Goal: Task Accomplishment & Management: Use online tool/utility

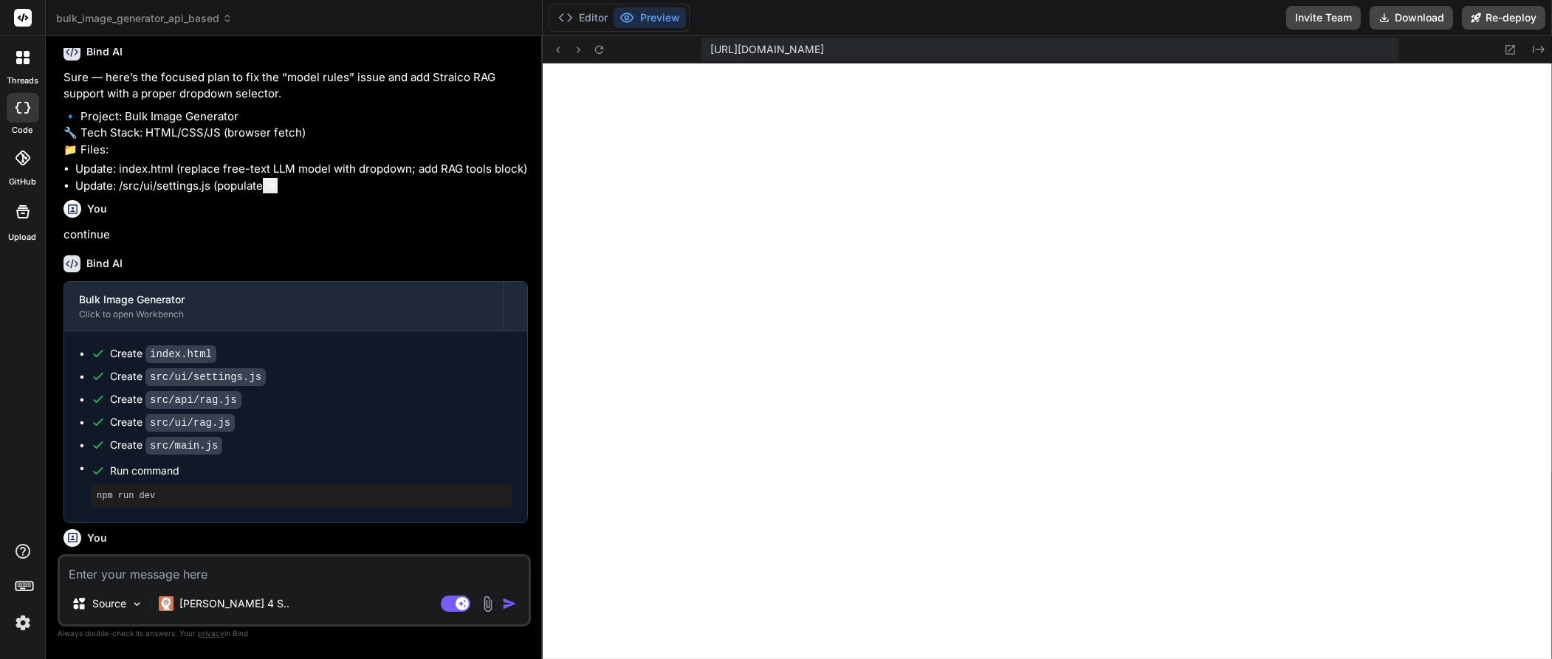
scroll to position [1671, 0]
type textarea "x"
click at [24, 624] on img at bounding box center [22, 622] width 25 height 25
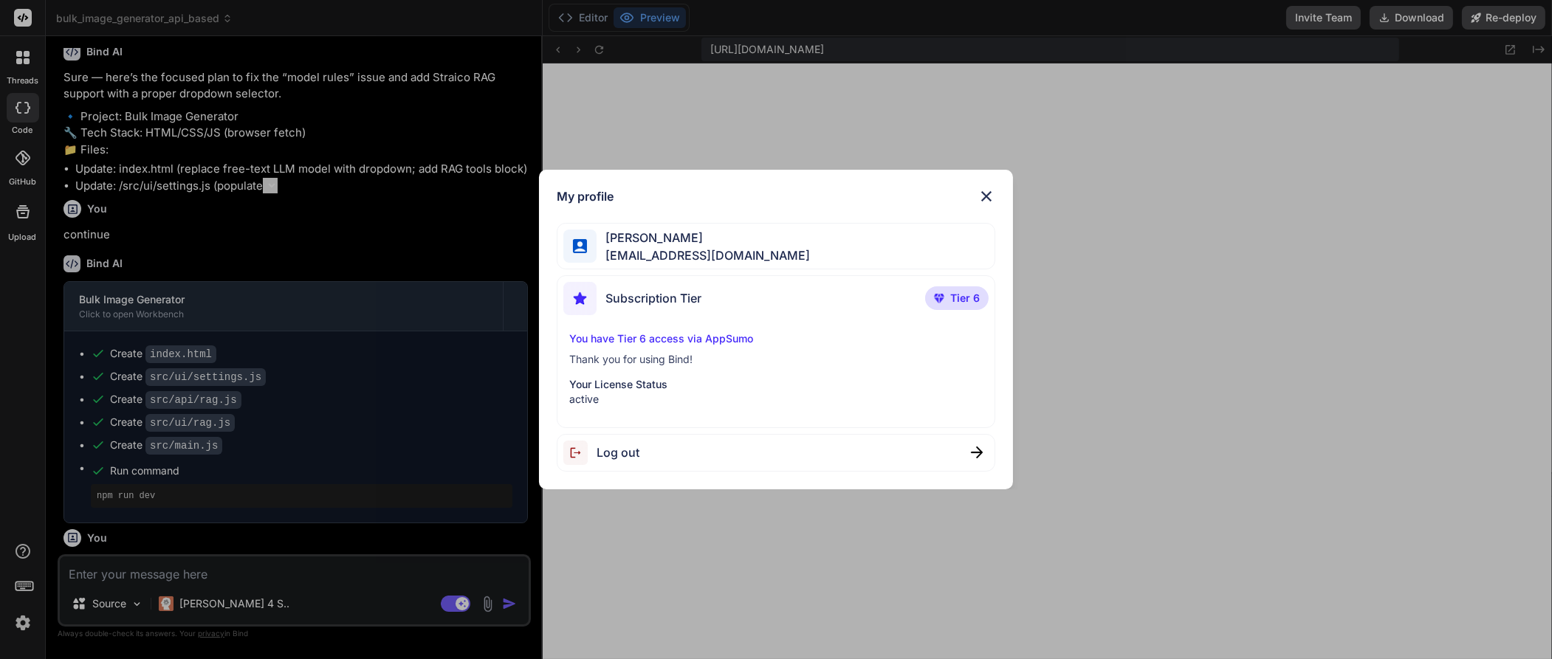
click at [631, 385] on p "Your License Status" at bounding box center [775, 384] width 413 height 15
click at [633, 337] on p "You have Tier 6 access via AppSumo" at bounding box center [775, 338] width 413 height 15
click at [641, 301] on span "Subscription Tier" at bounding box center [653, 298] width 96 height 18
click at [661, 249] on span "[EMAIL_ADDRESS][DOMAIN_NAME]" at bounding box center [702, 256] width 213 height 18
click at [985, 194] on img at bounding box center [986, 196] width 18 height 18
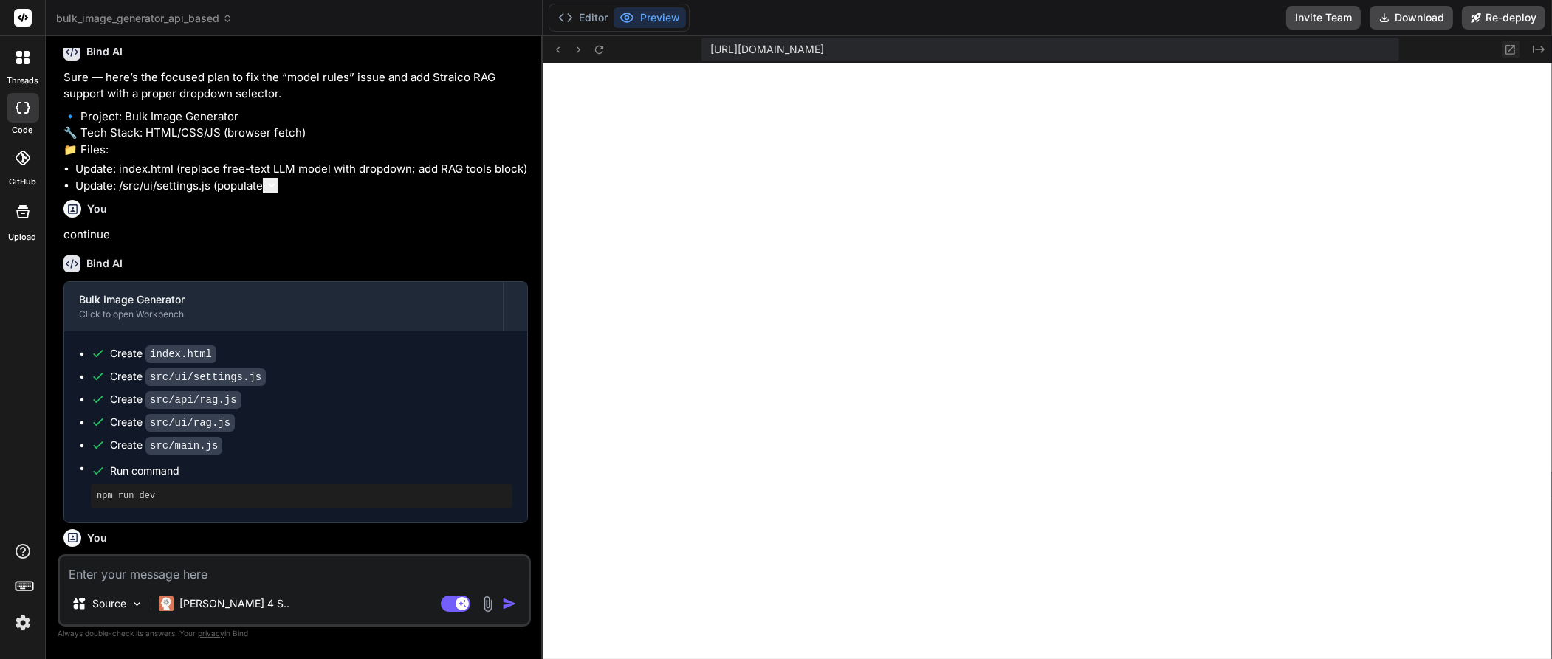
click at [1509, 50] on icon at bounding box center [1510, 50] width 13 height 13
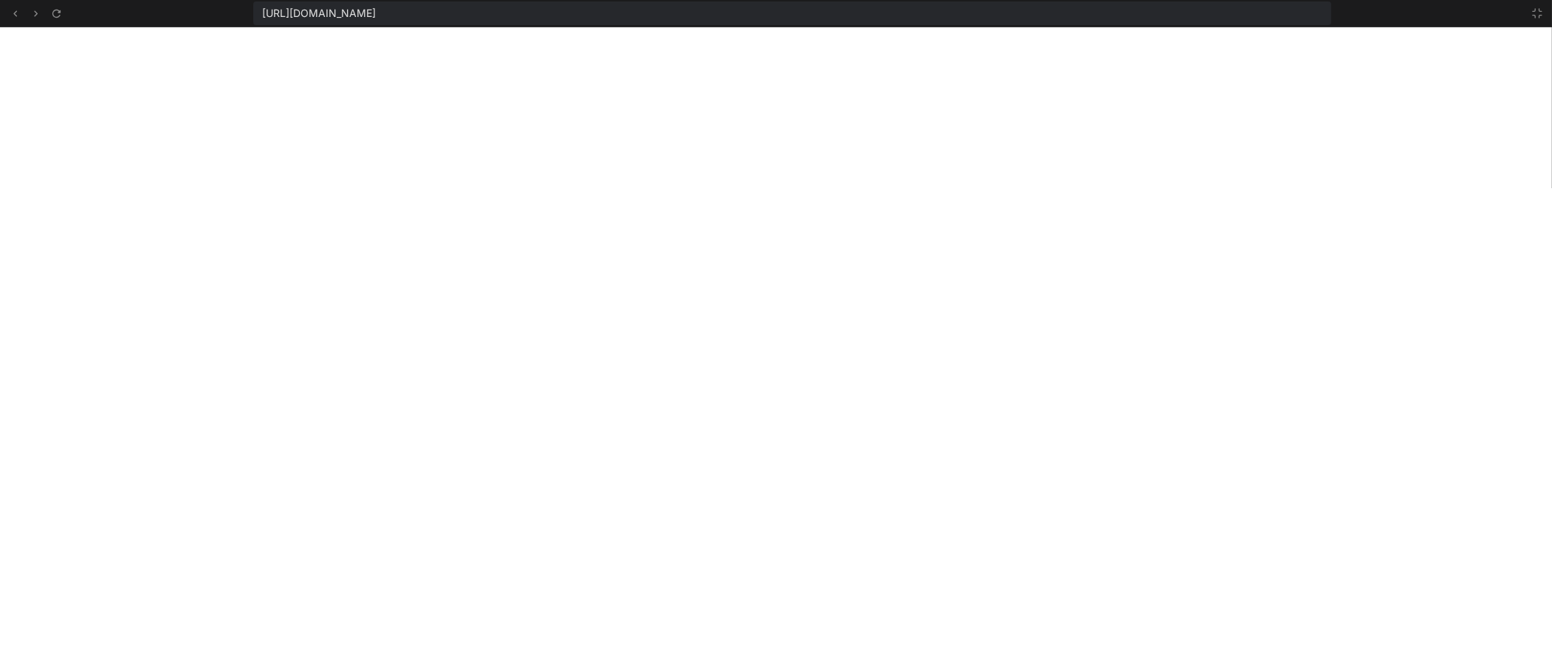
scroll to position [2892, 0]
click at [63, 10] on button at bounding box center [56, 13] width 18 height 18
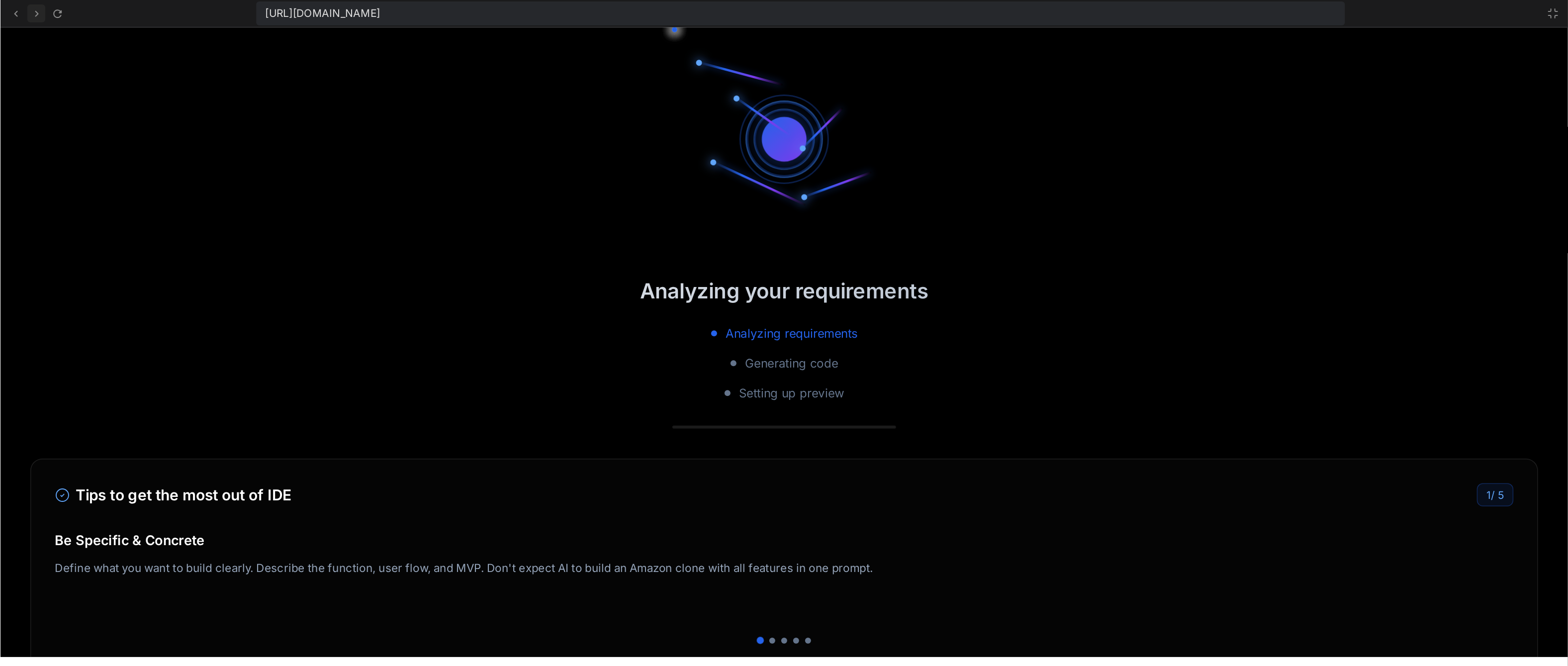
scroll to position [2792, 0]
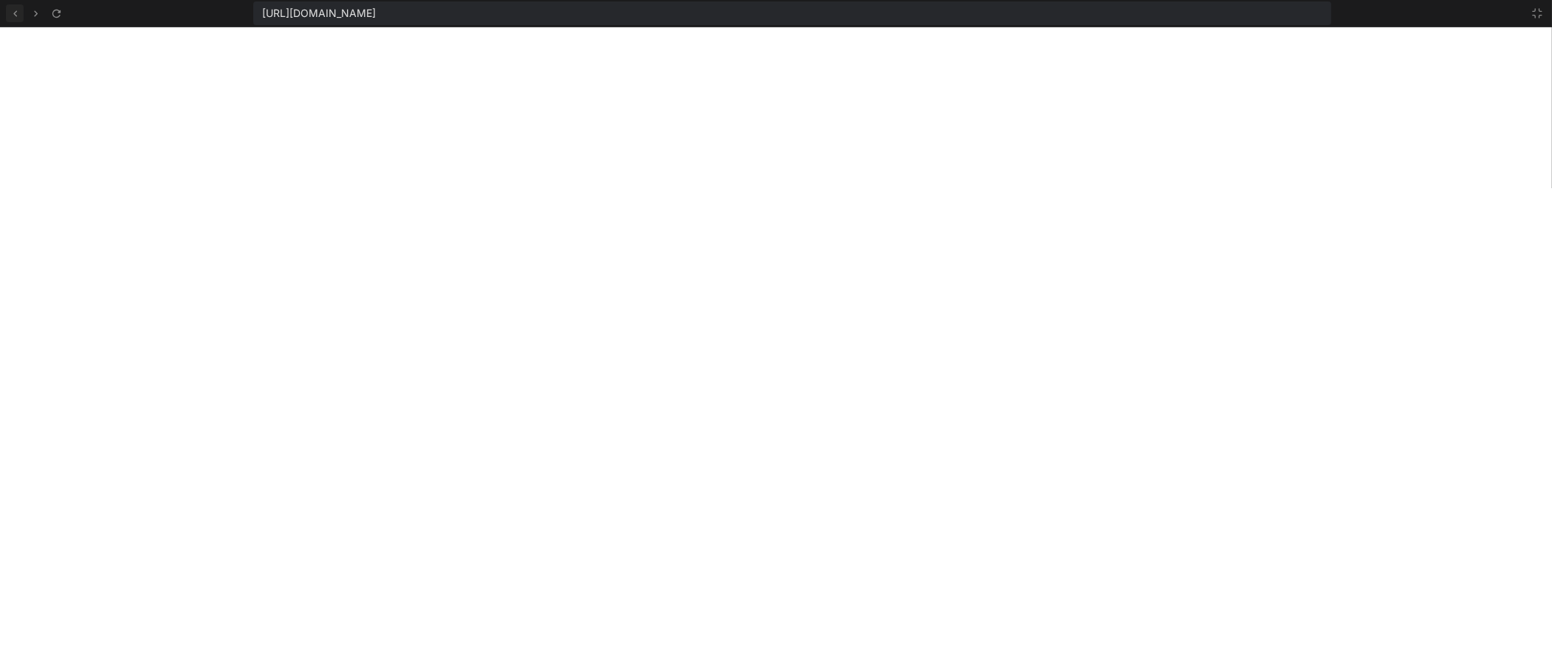
click at [16, 16] on icon at bounding box center [15, 13] width 13 height 13
type textarea "x"
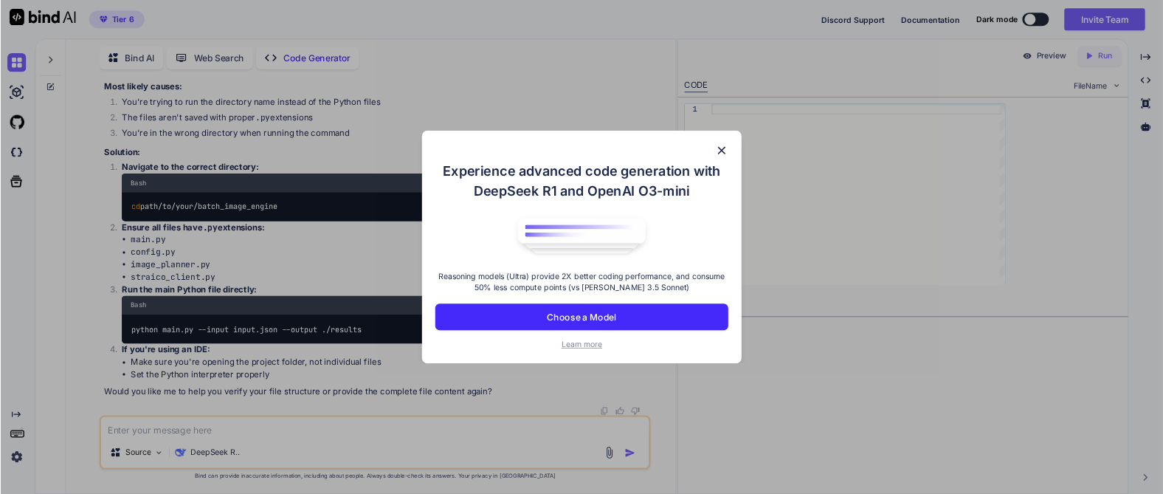
scroll to position [9935, 0]
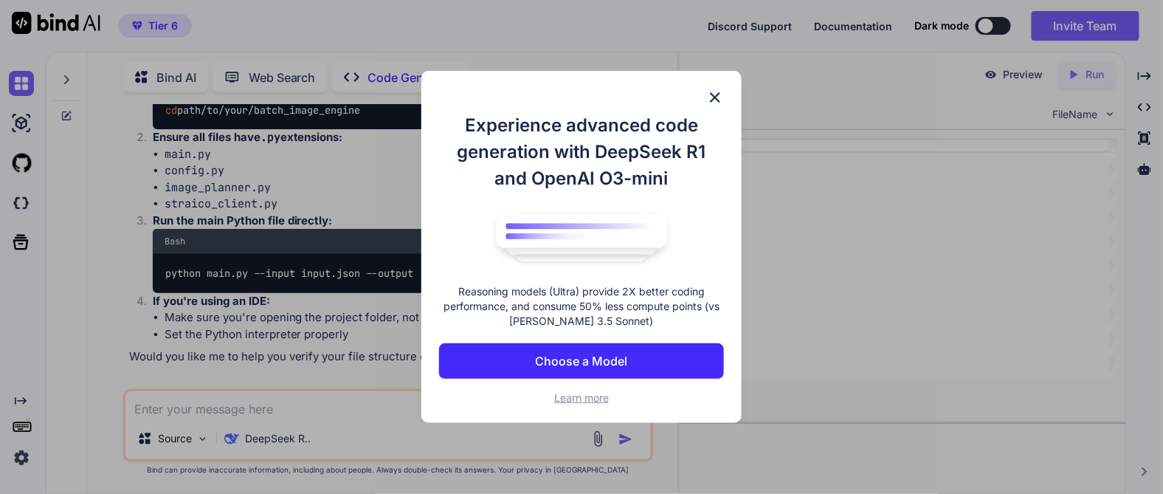
click at [650, 365] on button "Choose a Model" at bounding box center [581, 360] width 284 height 35
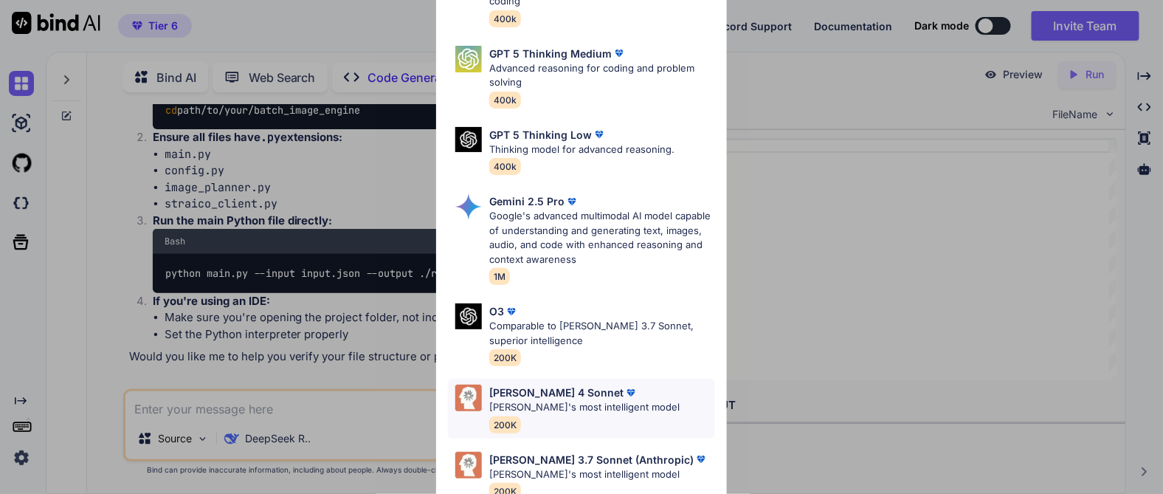
scroll to position [0, 0]
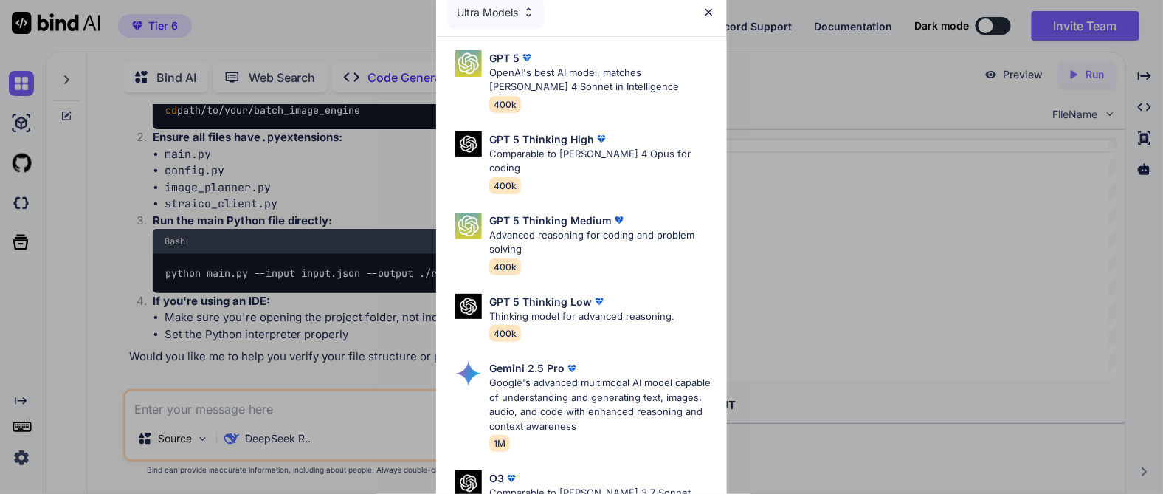
click at [709, 15] on img at bounding box center [709, 12] width 13 height 13
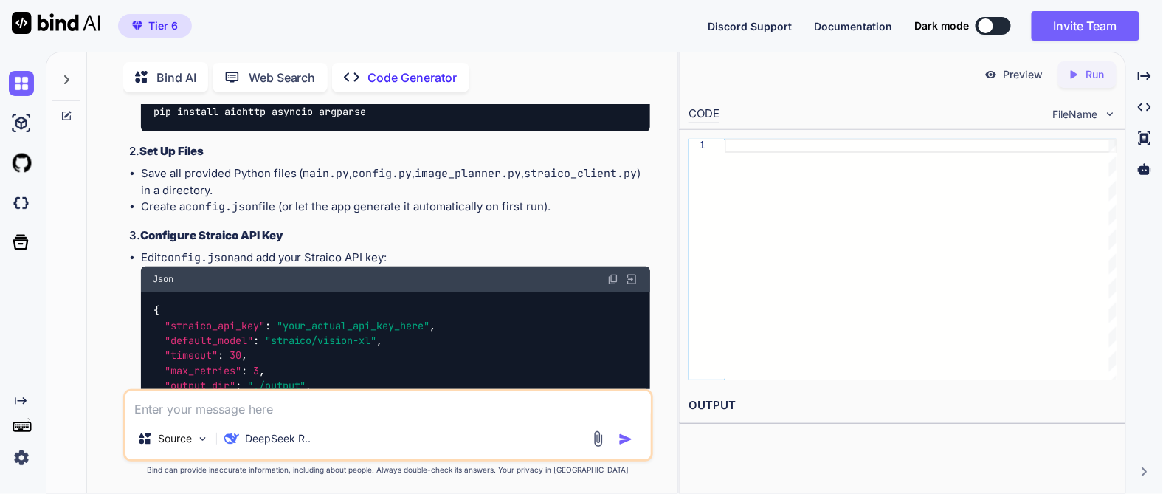
scroll to position [4503, 0]
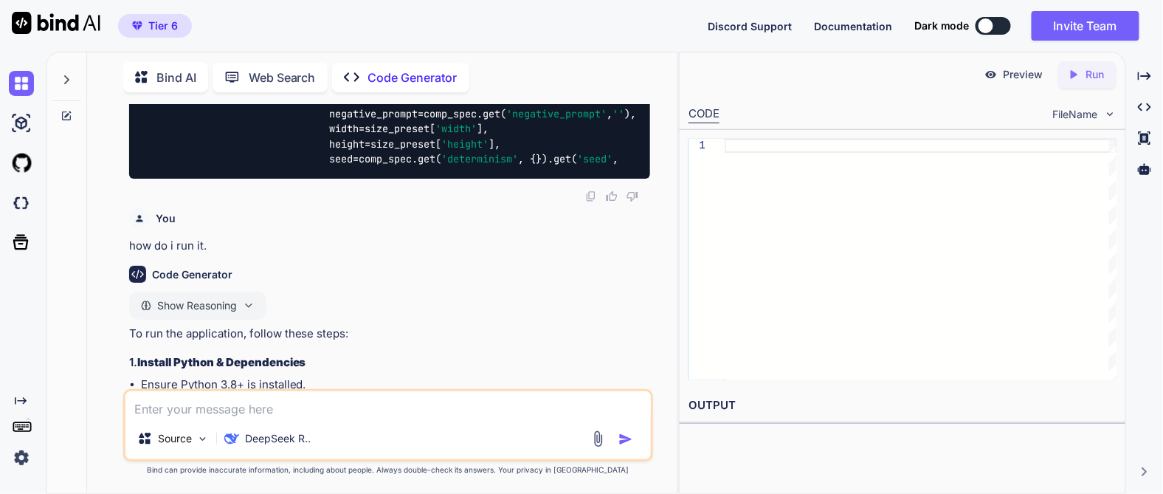
click at [297, 83] on div "Web Search" at bounding box center [270, 78] width 115 height 30
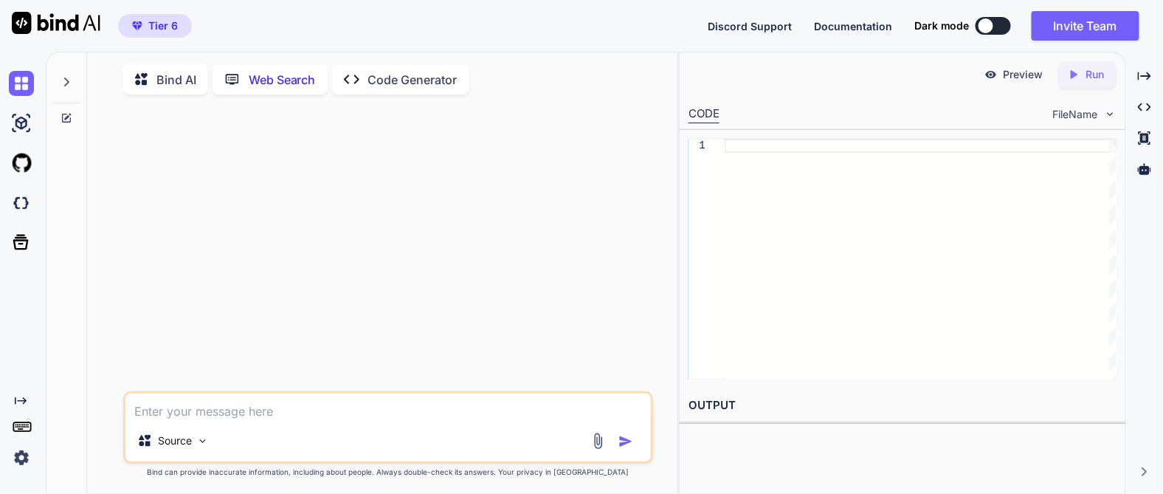
scroll to position [5, 0]
click at [168, 72] on p "Bind AI" at bounding box center [176, 78] width 40 height 18
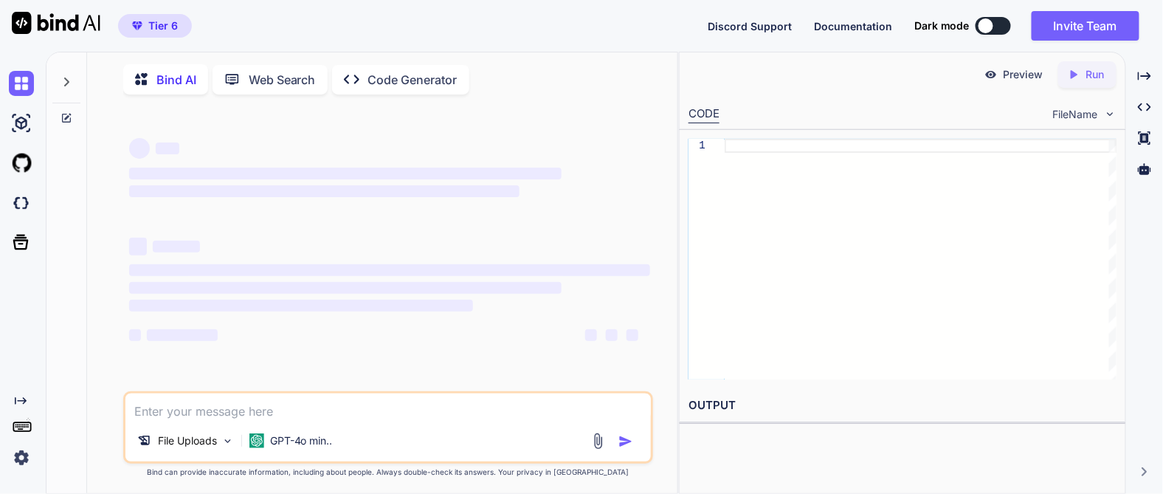
type textarea "x"
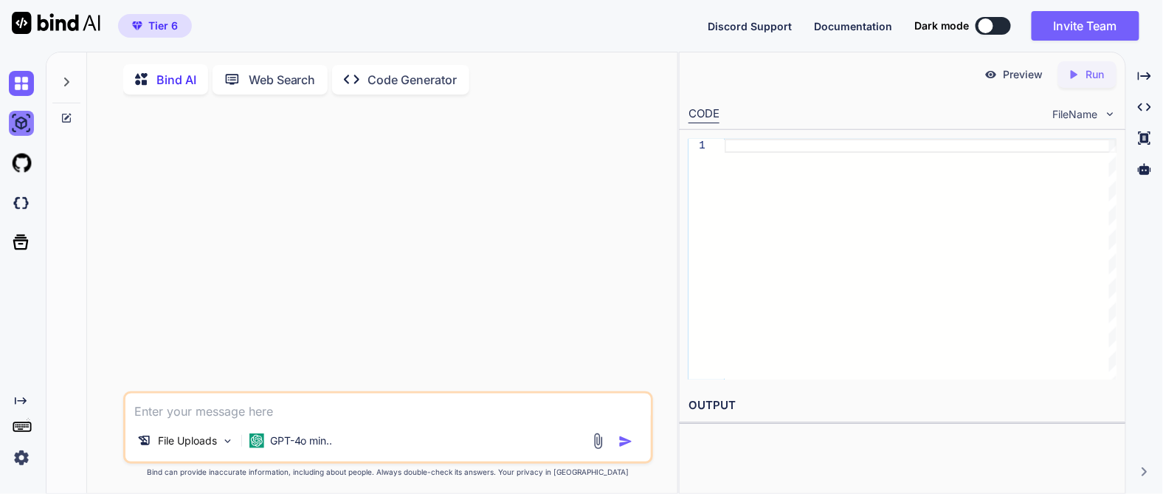
click at [30, 133] on img at bounding box center [21, 123] width 25 height 25
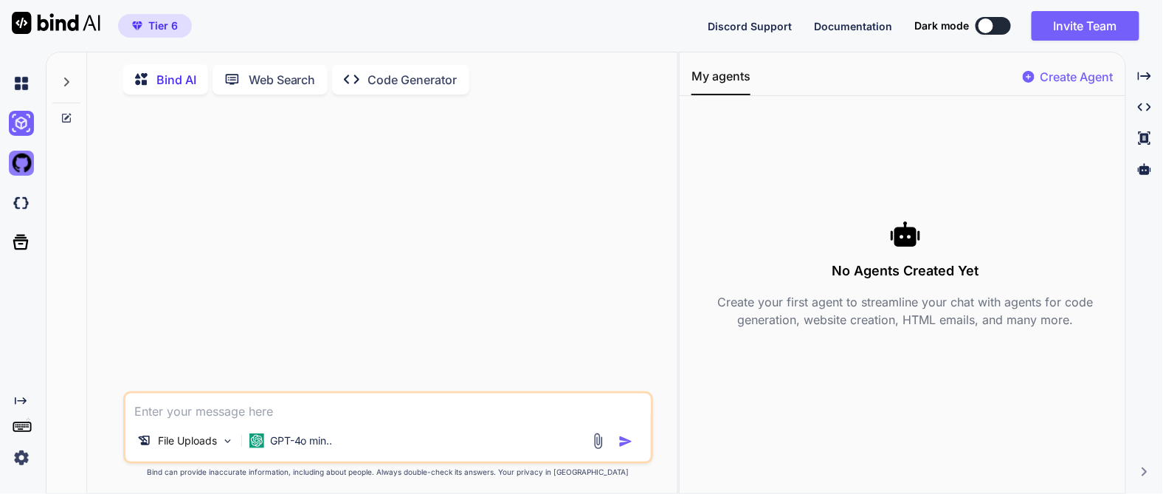
click at [16, 173] on img at bounding box center [21, 163] width 25 height 25
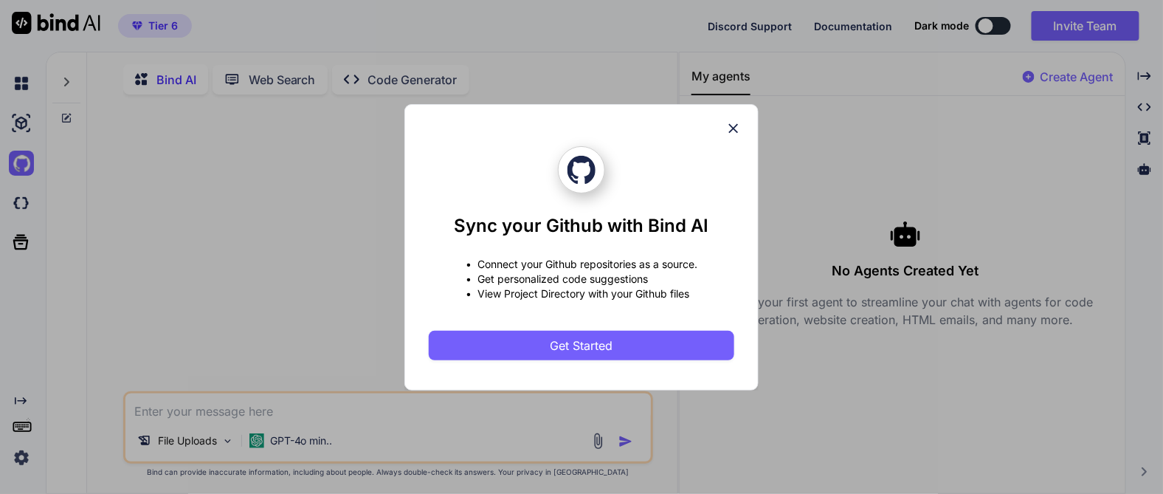
click at [727, 123] on icon at bounding box center [734, 128] width 16 height 16
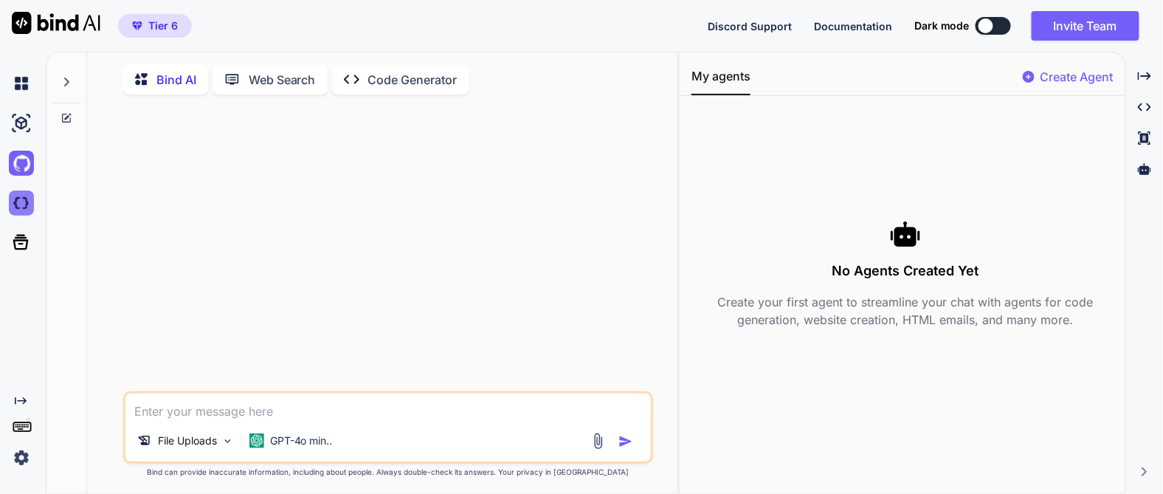
click at [20, 200] on img at bounding box center [21, 202] width 25 height 25
click at [24, 430] on icon at bounding box center [22, 426] width 21 height 21
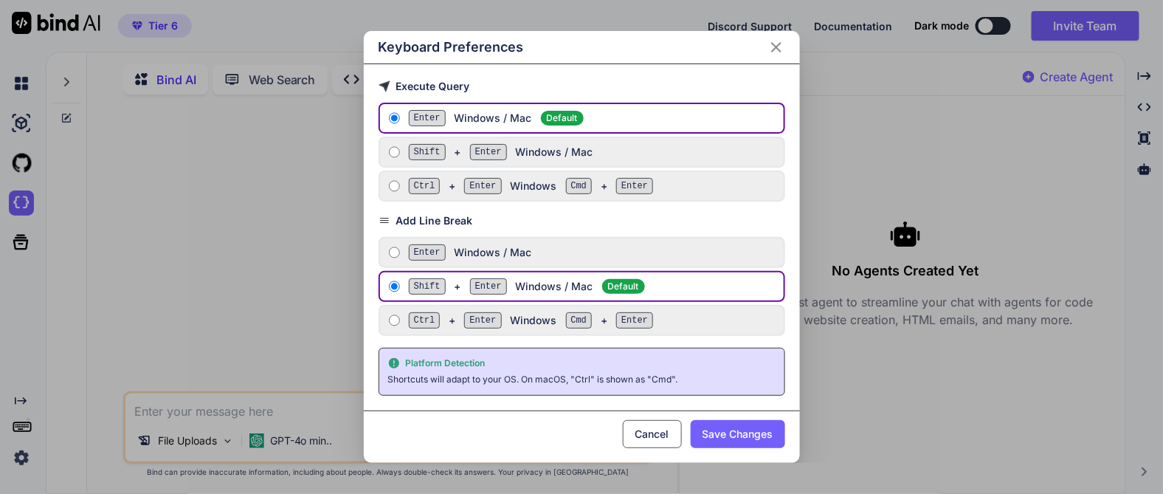
click at [637, 437] on button "Cancel" at bounding box center [652, 434] width 59 height 28
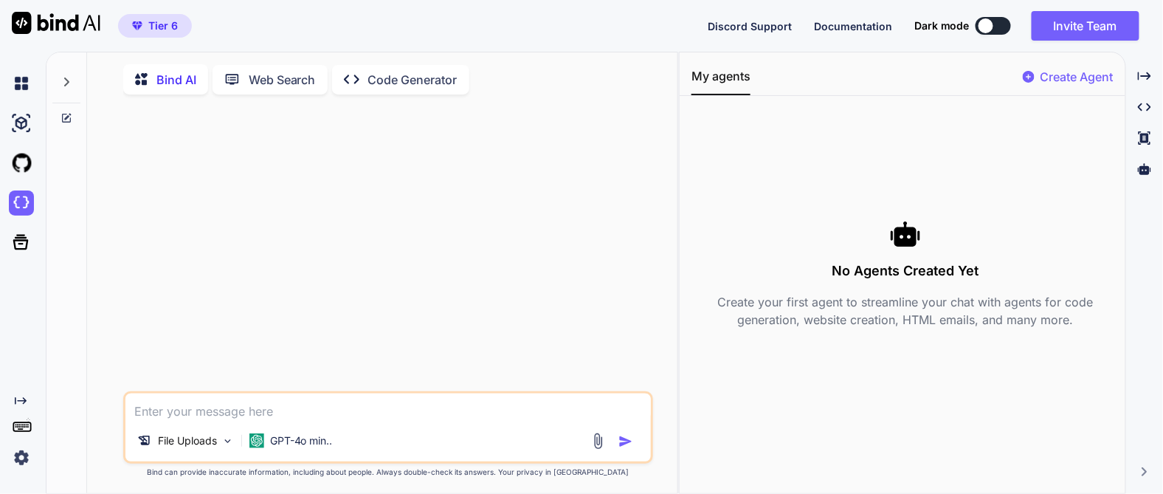
click at [25, 453] on img at bounding box center [21, 457] width 25 height 25
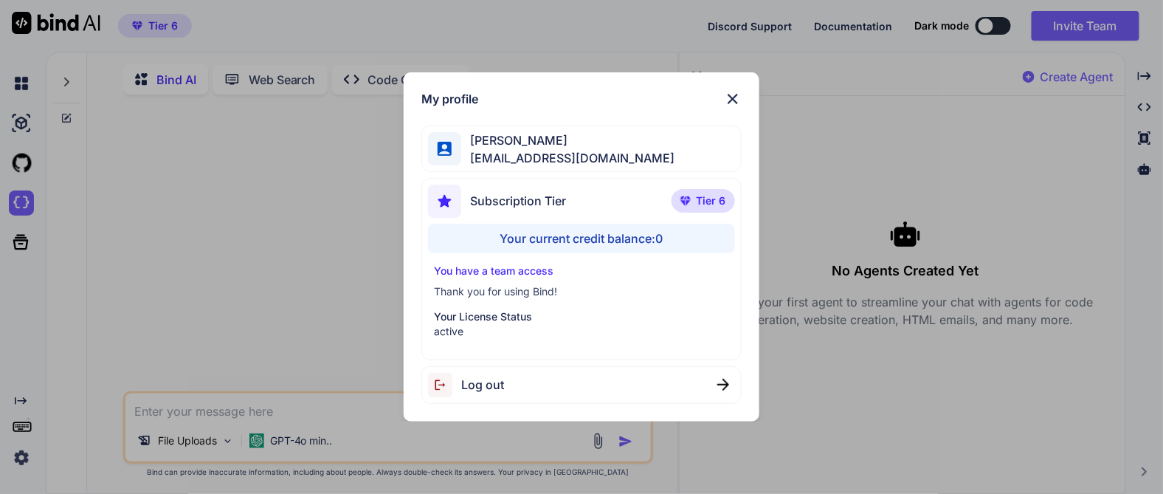
click at [500, 156] on span "[EMAIL_ADDRESS][DOMAIN_NAME]" at bounding box center [567, 158] width 213 height 18
click at [736, 101] on img at bounding box center [733, 99] width 18 height 18
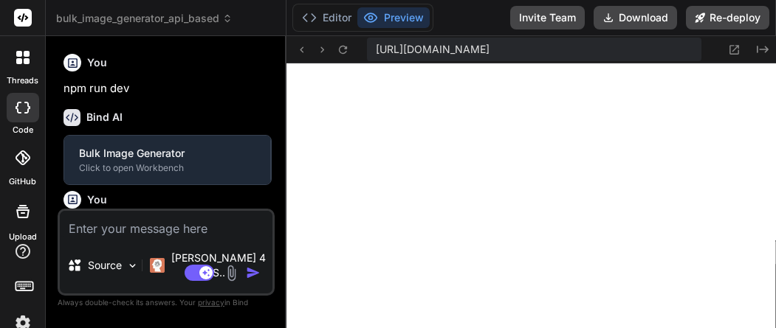
type textarea "x"
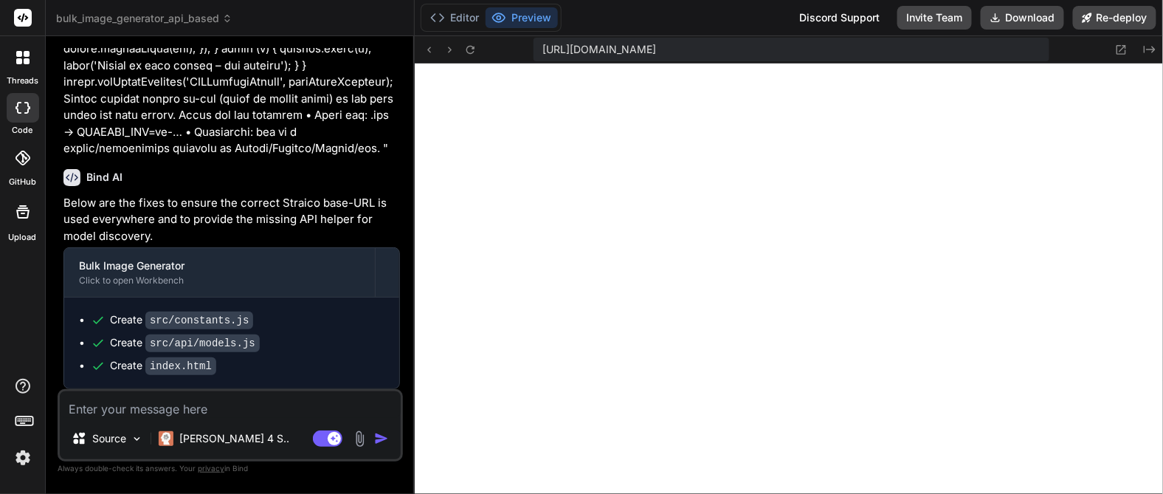
scroll to position [506, 0]
click at [190, 450] on div "[PERSON_NAME] 4 S.." at bounding box center [224, 439] width 142 height 30
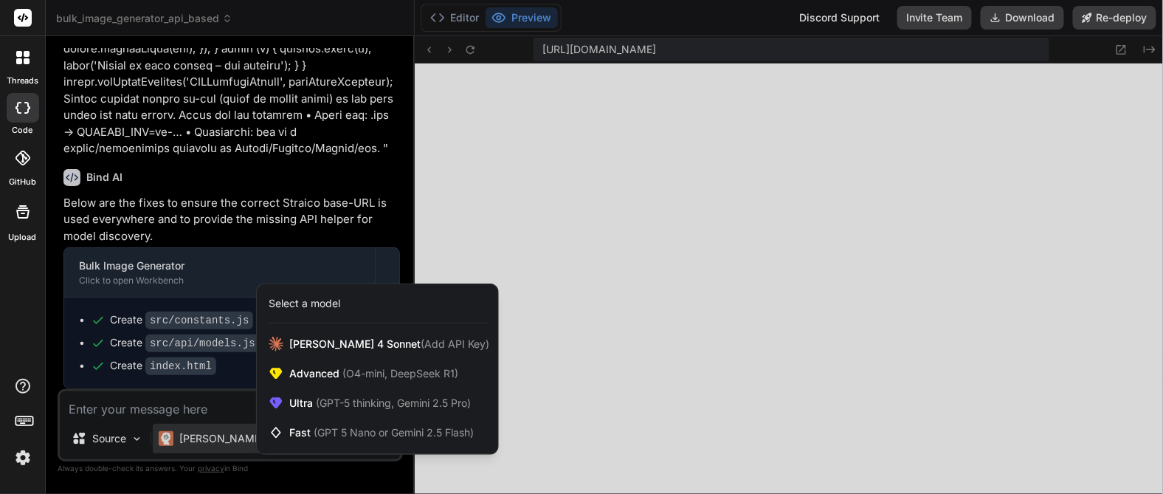
click at [190, 450] on div at bounding box center [581, 247] width 1163 height 494
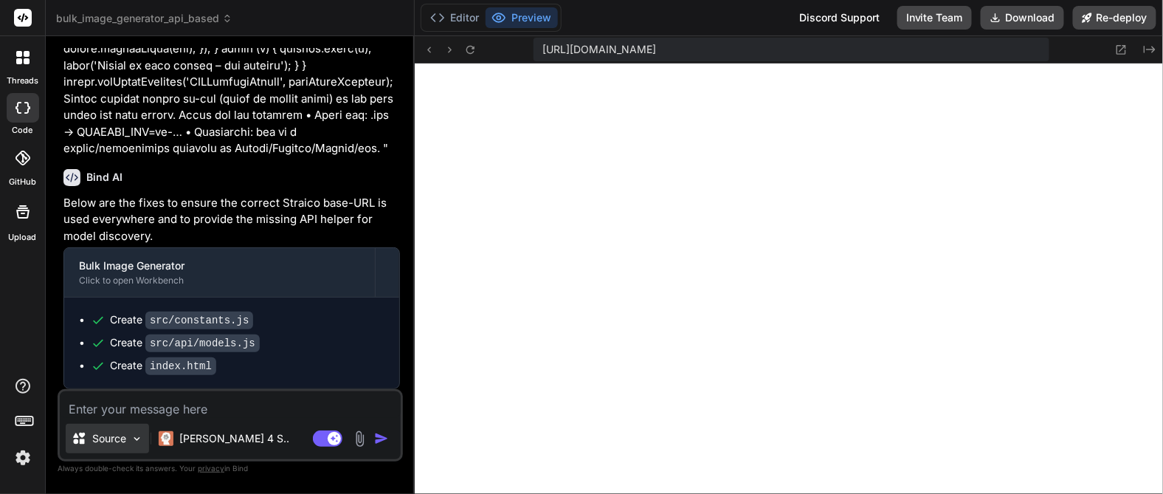
click at [131, 444] on img at bounding box center [137, 439] width 13 height 13
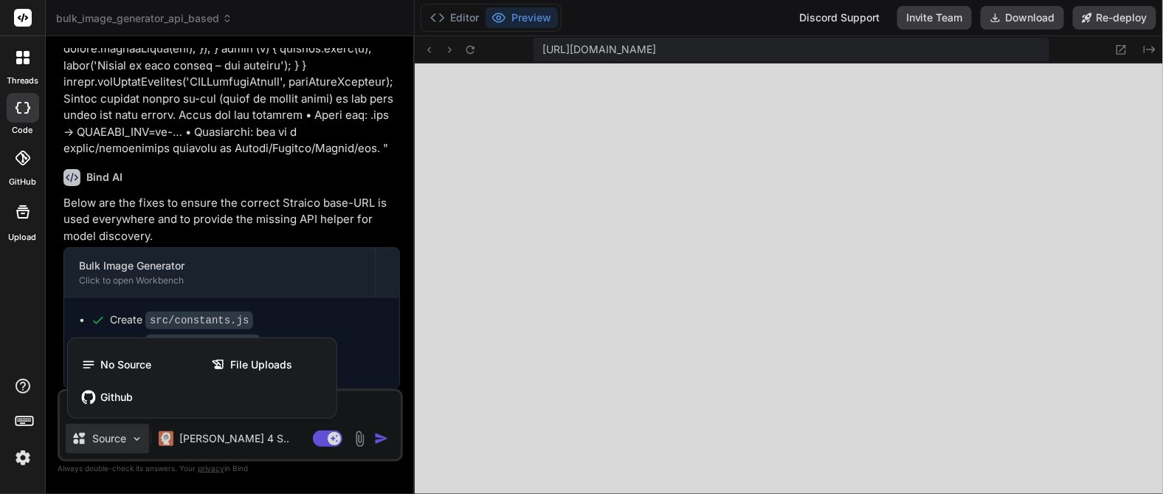
click at [859, 24] on div at bounding box center [581, 247] width 1163 height 494
type textarea "x"
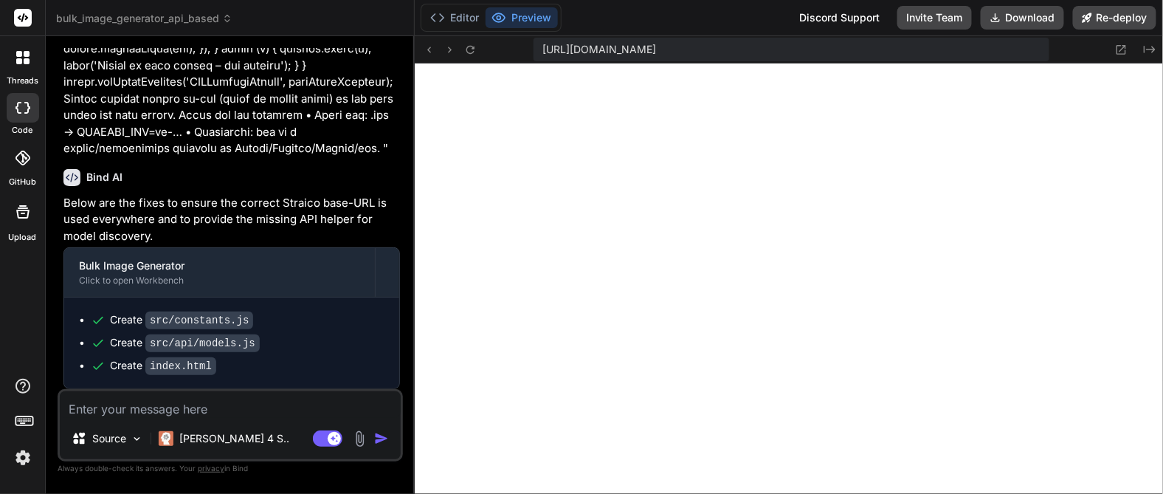
click at [841, 15] on div "Discord Support" at bounding box center [840, 18] width 98 height 24
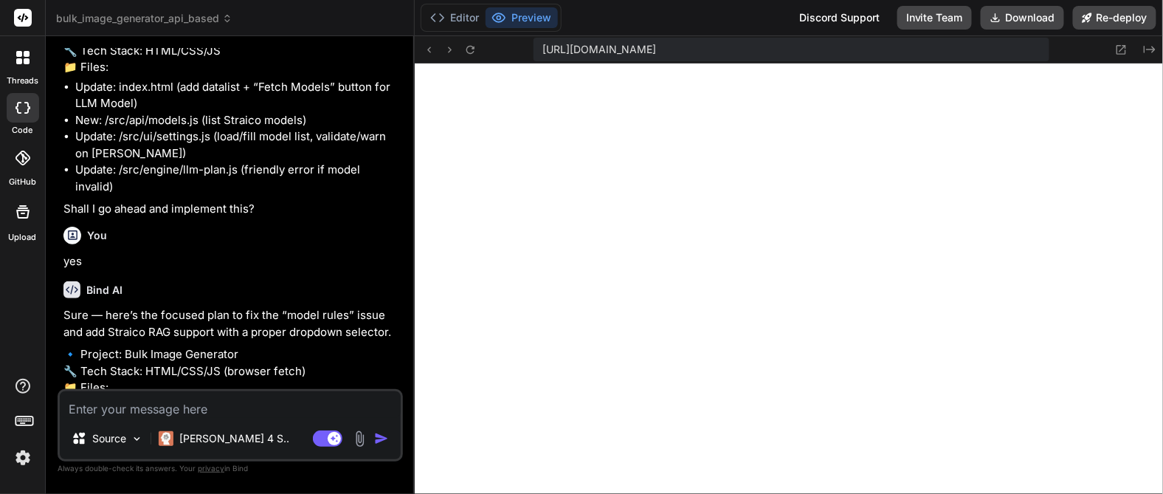
scroll to position [399, 0]
